Goal: Information Seeking & Learning: Learn about a topic

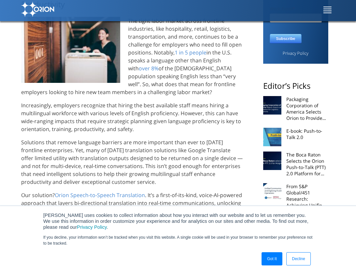
scroll to position [122, 0]
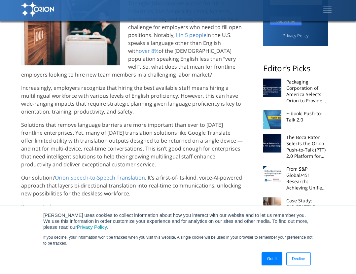
drag, startPoint x: 40, startPoint y: 93, endPoint x: 147, endPoint y: 110, distance: 108.9
click at [147, 110] on div "TOP Transform Frontline Work with Speech-to-Speech Translation By Jacqueline Wa…" at bounding box center [178, 276] width 356 height 796
click at [147, 110] on p "Increasingly, employers recognize that hiring the best available staff means hi…" at bounding box center [132, 100] width 223 height 32
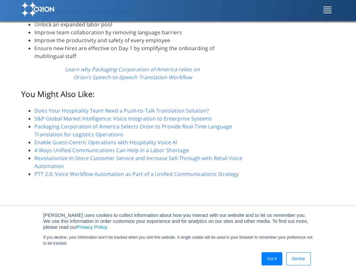
scroll to position [0, 0]
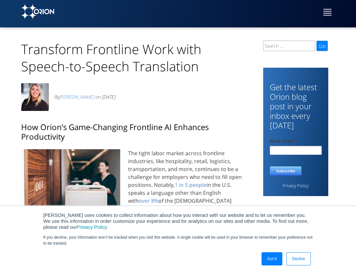
click at [44, 11] on img at bounding box center [37, 11] width 33 height 15
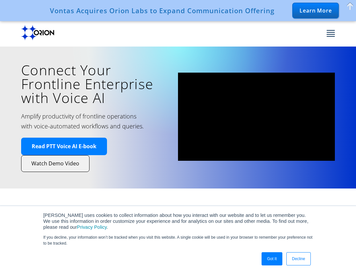
click at [270, 263] on link "Got It" at bounding box center [271, 258] width 21 height 13
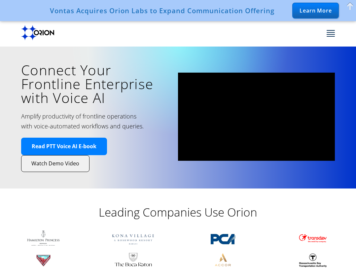
click at [341, 33] on header "Orion Solutions Voice-First Intelligent Platform Process Automation Voice AI Wo…" at bounding box center [178, 33] width 356 height 25
click at [334, 33] on button at bounding box center [329, 34] width 12 height 16
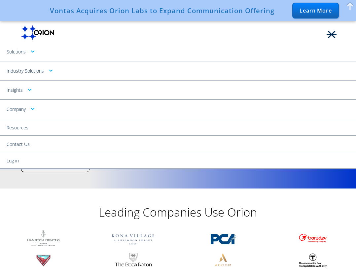
click at [22, 114] on link "Company" at bounding box center [178, 109] width 356 height 19
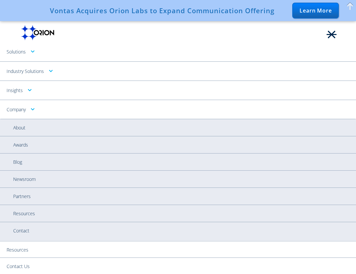
click at [28, 53] on link "Solutions" at bounding box center [178, 51] width 356 height 19
